Goal: Use online tool/utility: Use online tool/utility

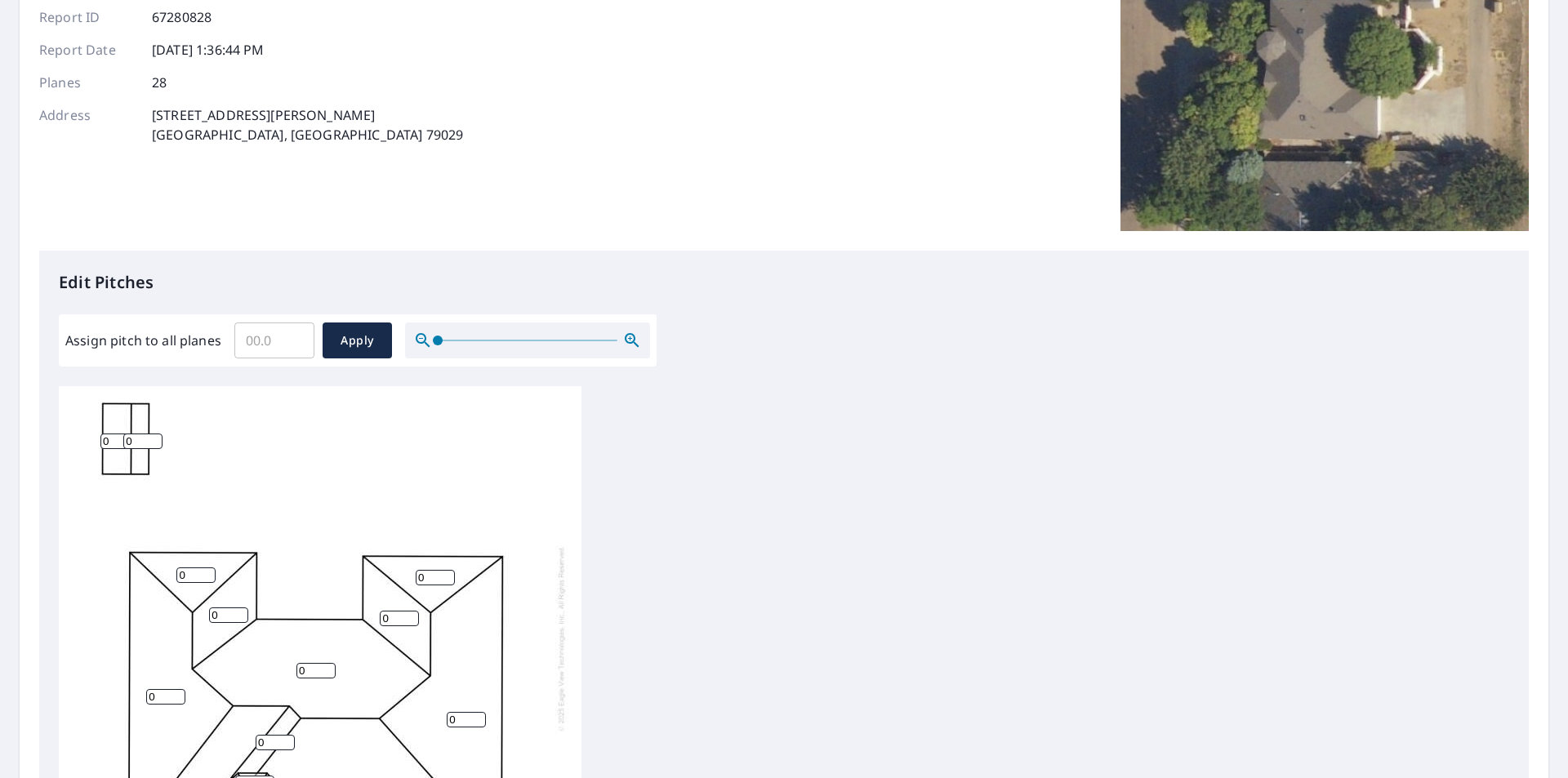
scroll to position [269, 0]
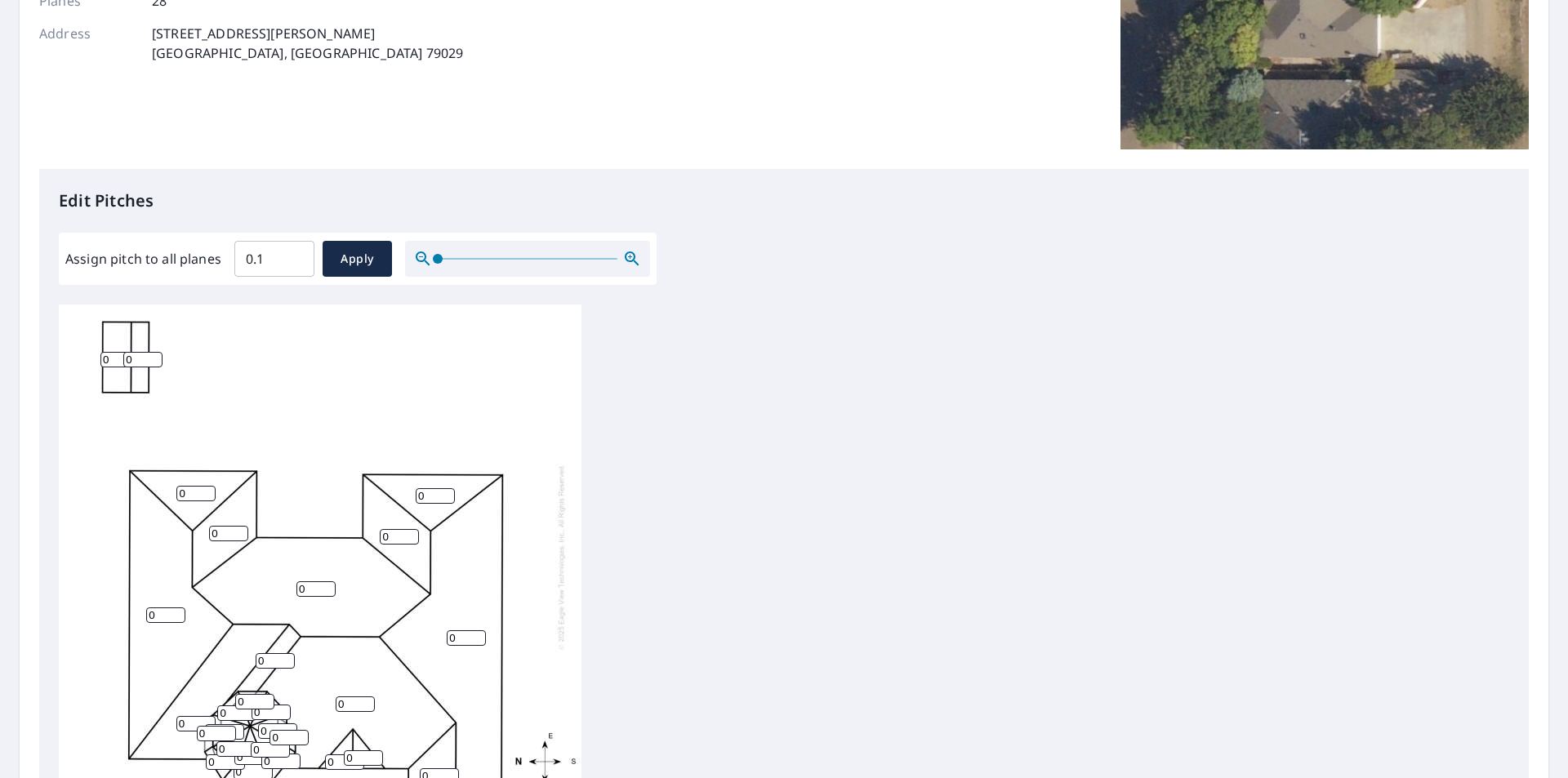
click at [294, 252] on input "0.1" at bounding box center [274, 258] width 80 height 46
click at [294, 252] on input "0.2" at bounding box center [274, 258] width 80 height 46
click at [294, 252] on input "0.3" at bounding box center [274, 258] width 80 height 46
click at [294, 252] on input "0.4" at bounding box center [274, 258] width 80 height 46
click at [294, 252] on input "0.5" at bounding box center [274, 258] width 80 height 46
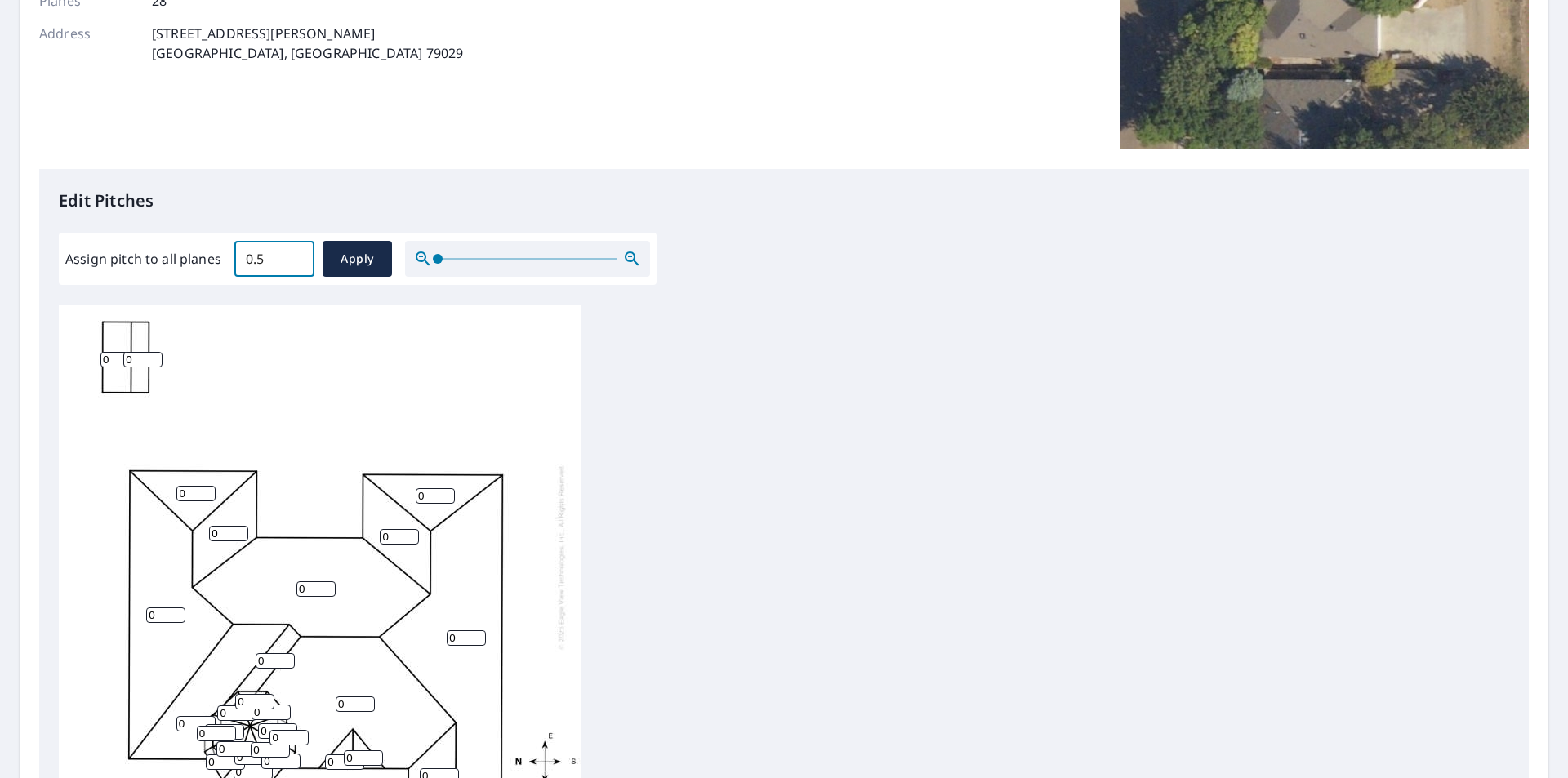
type input "0"
type input "6"
click at [354, 273] on button "Apply" at bounding box center [358, 259] width 69 height 36
type input "6"
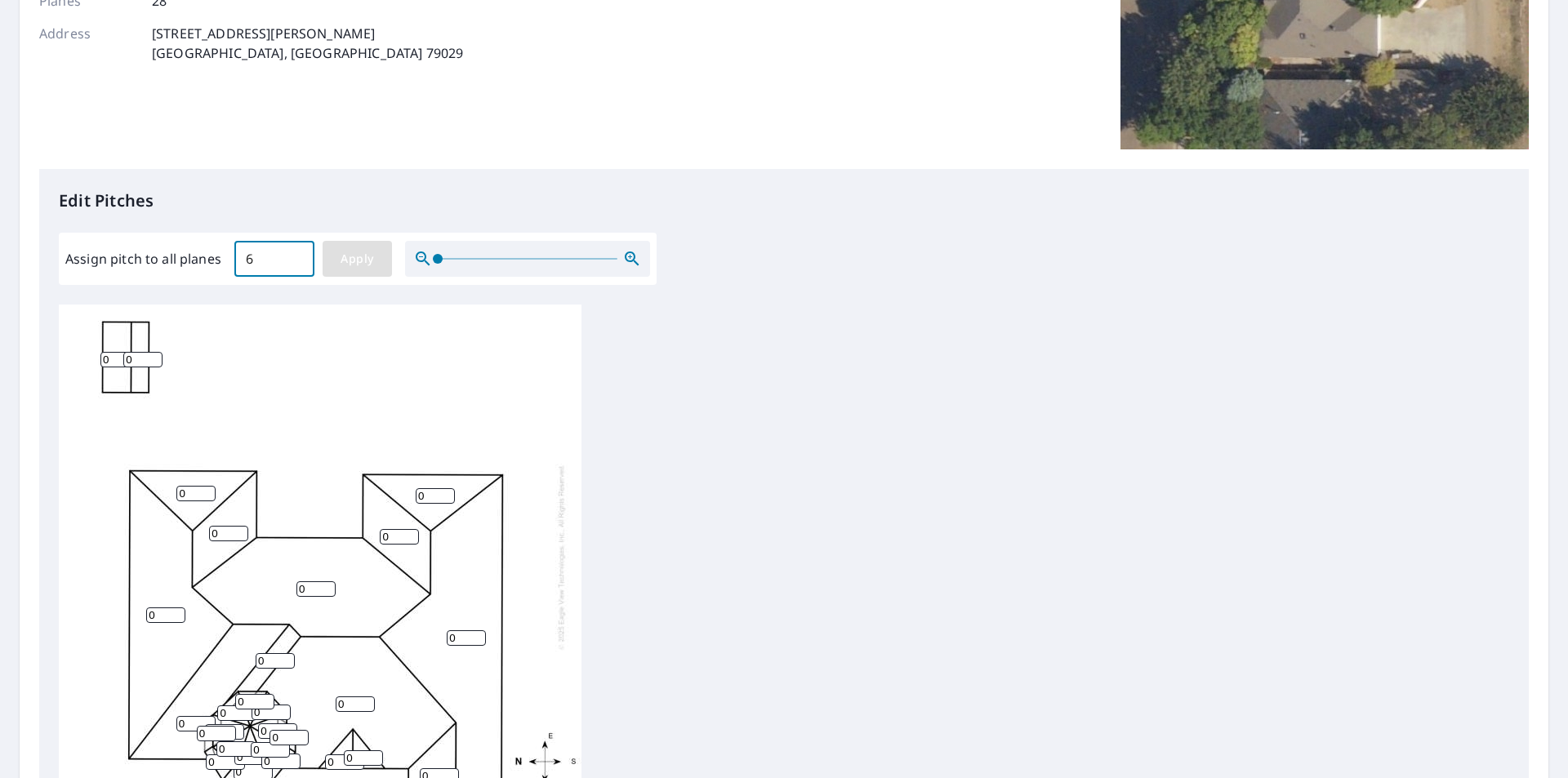
type input "6"
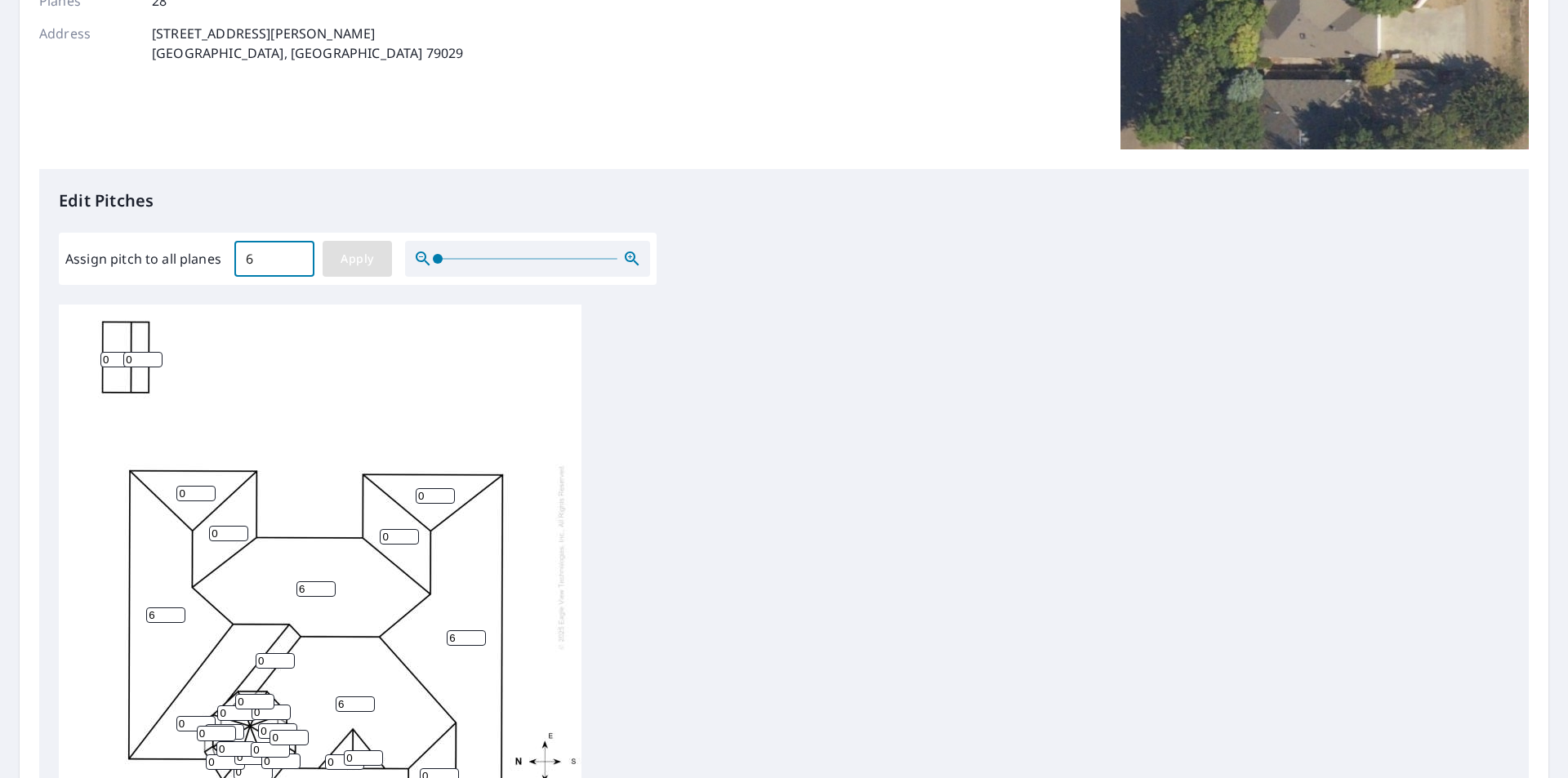
type input "6"
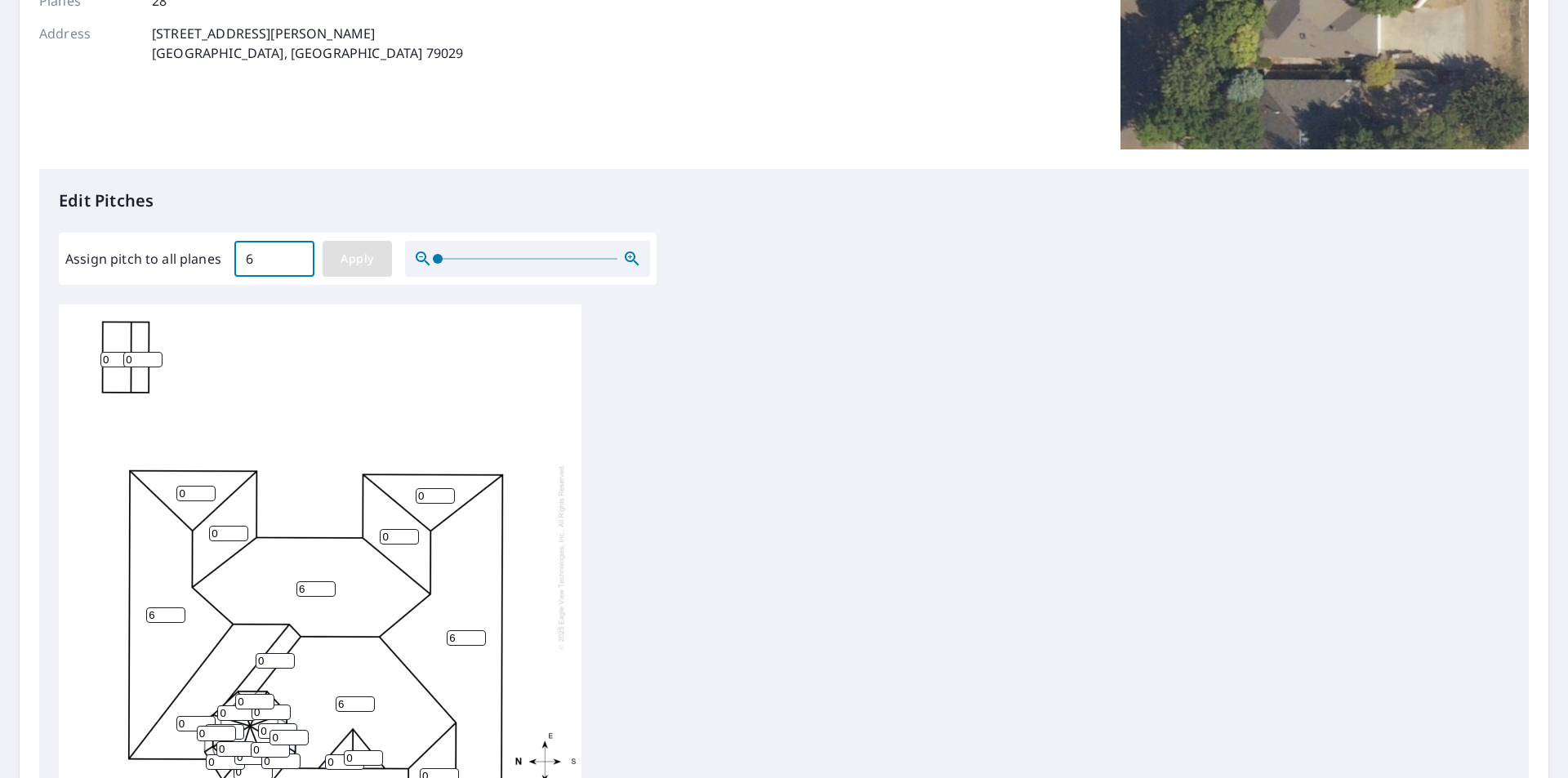
type input "6"
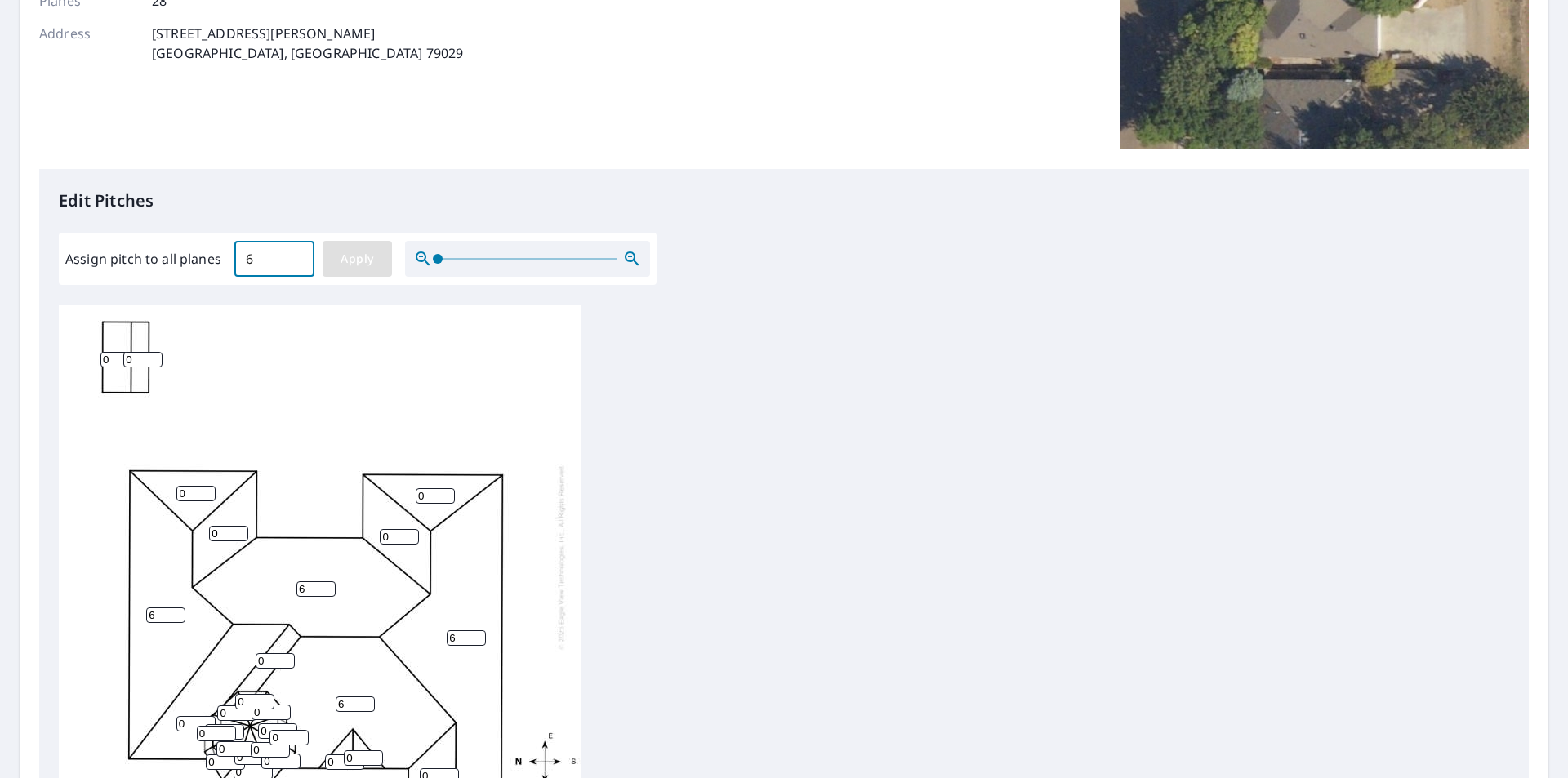
type input "6"
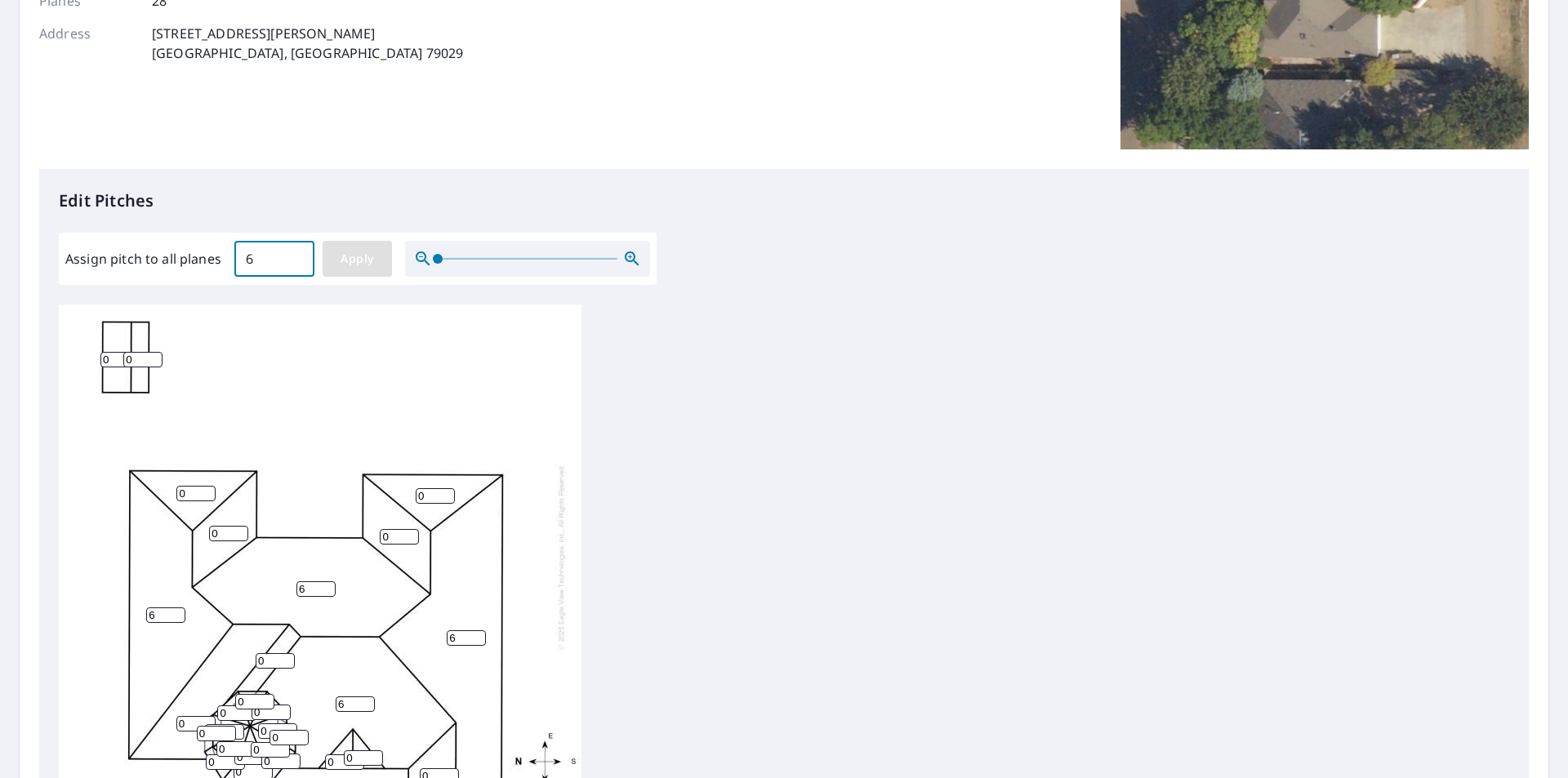
type input "6"
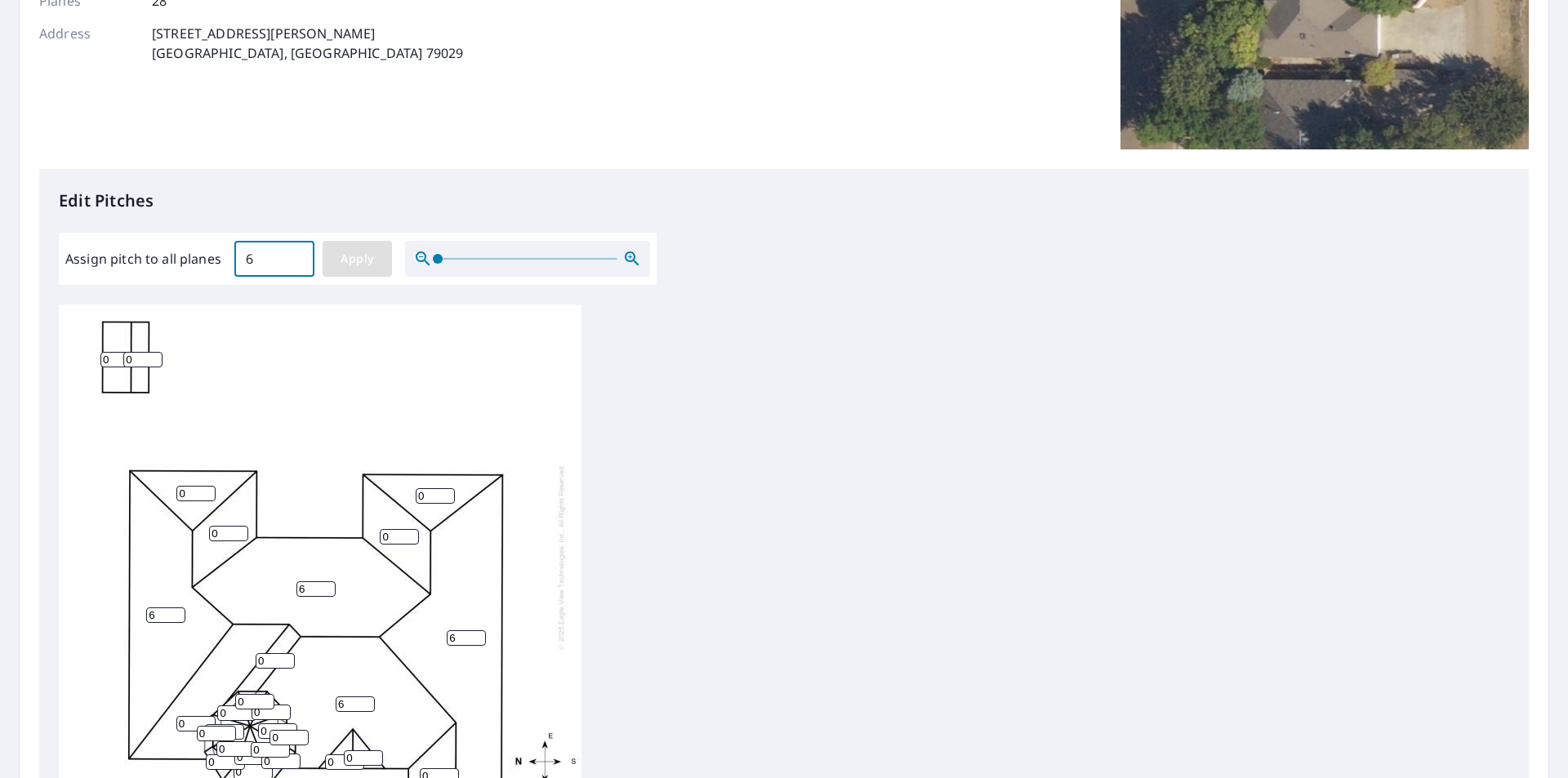
type input "6"
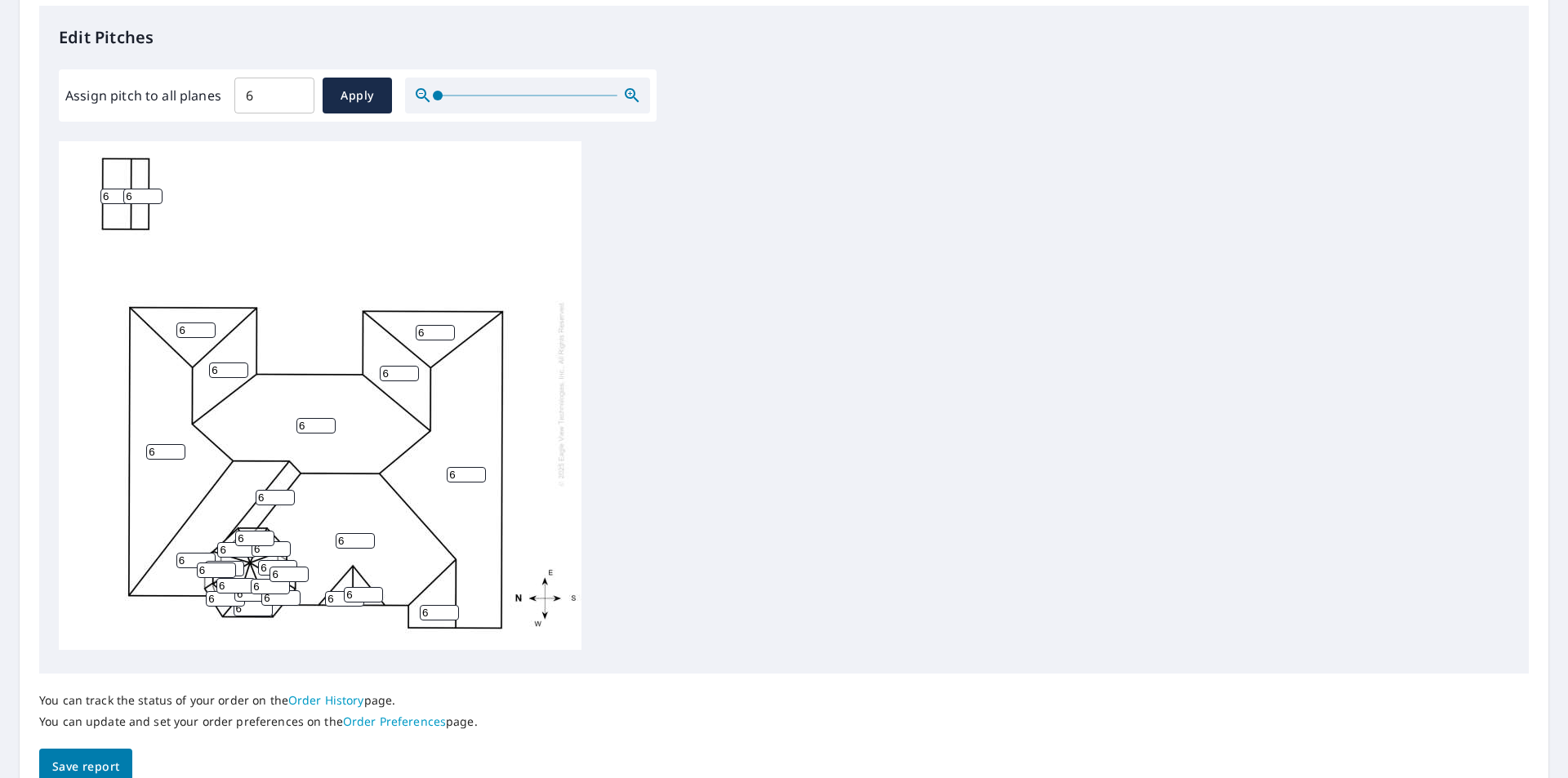
scroll to position [514, 0]
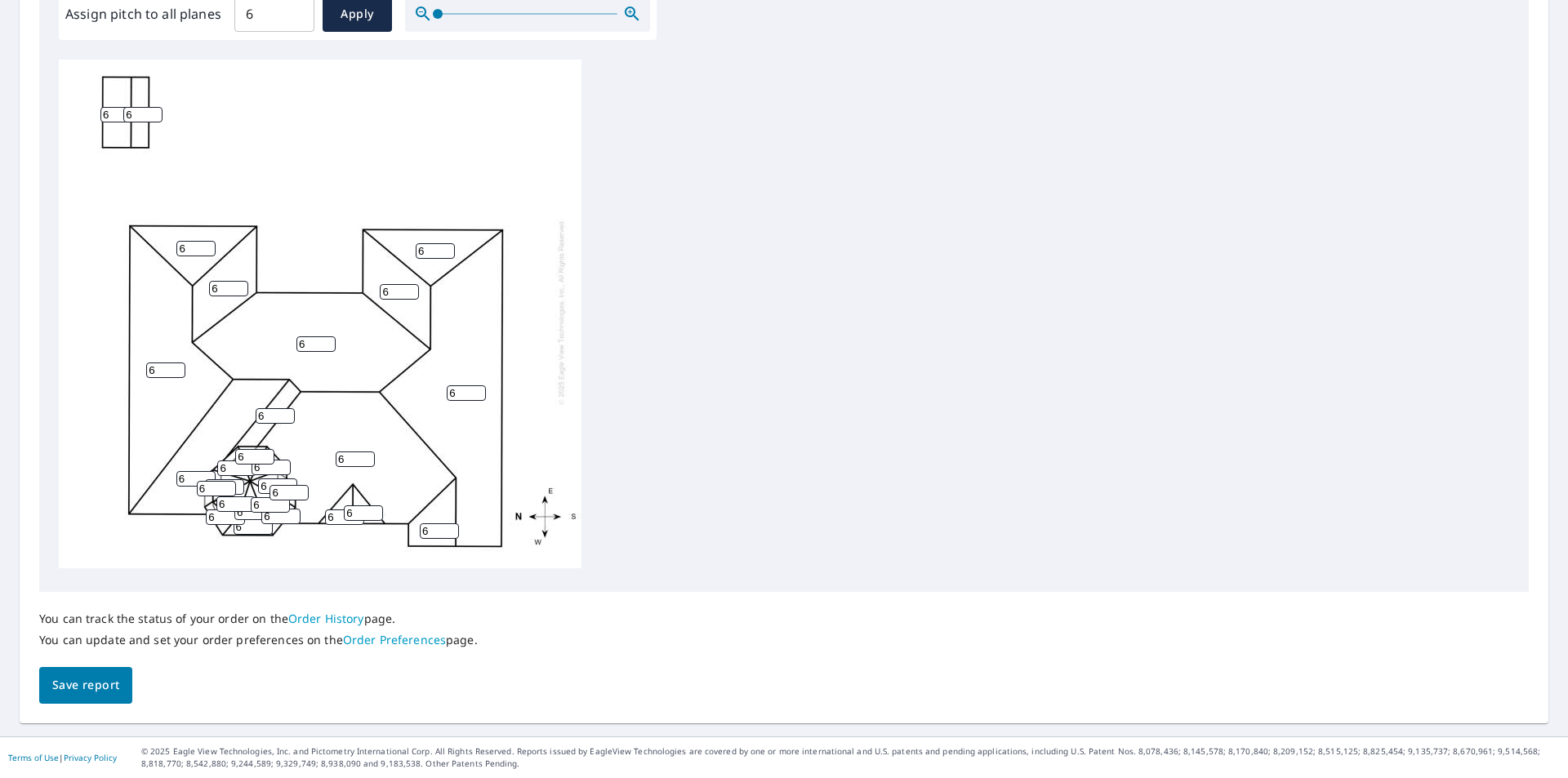
click at [81, 688] on span "Save report" at bounding box center [85, 686] width 67 height 21
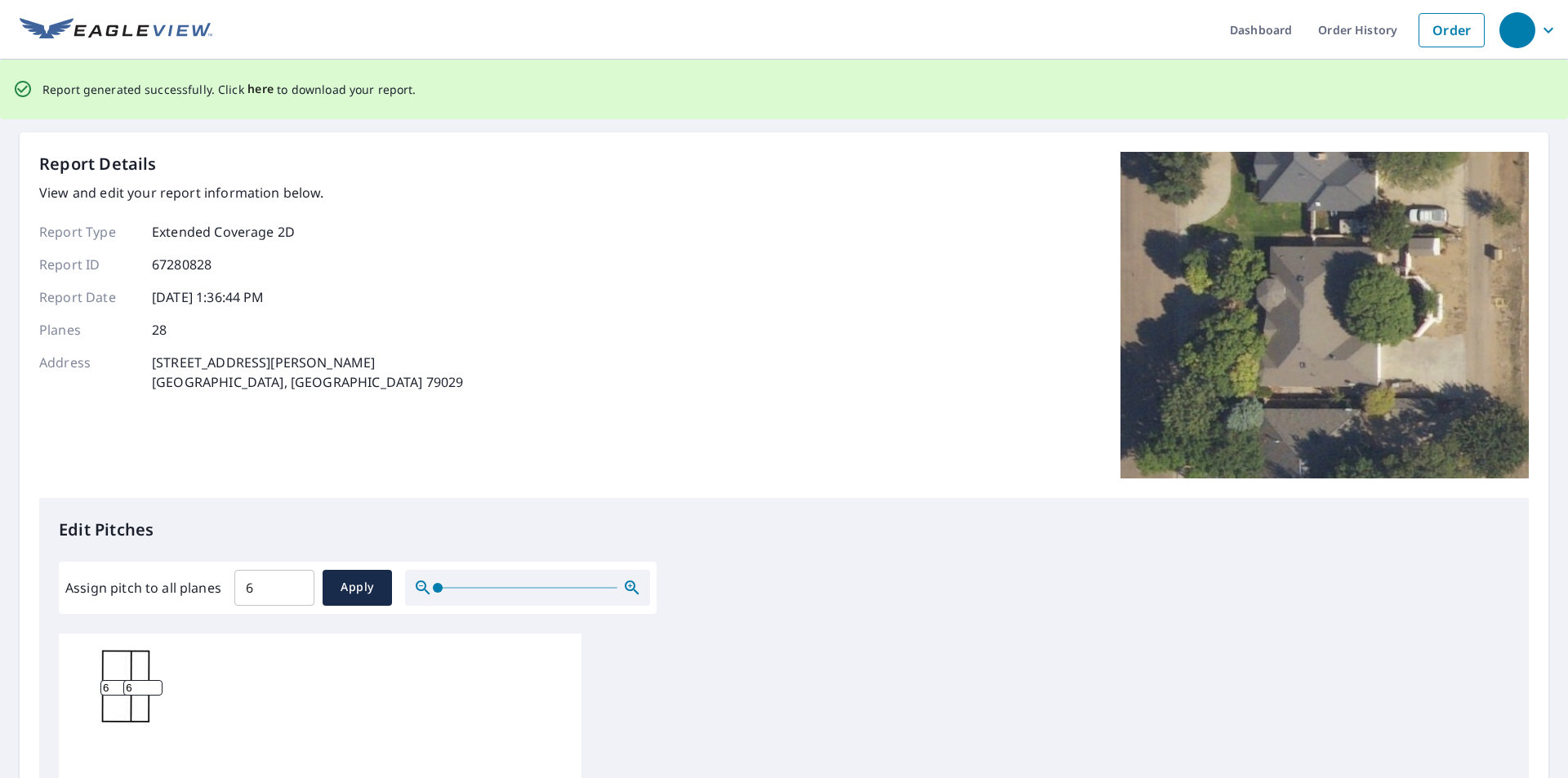
click at [249, 93] on span "here" at bounding box center [261, 89] width 27 height 21
